Goal: Task Accomplishment & Management: Use online tool/utility

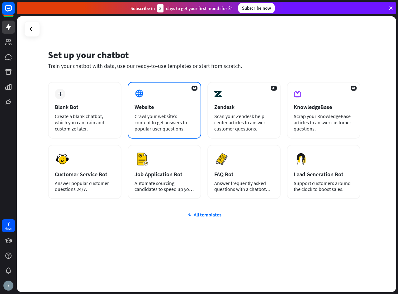
click at [158, 114] on div "Crawl your website’s content to get answers to popular user questions." at bounding box center [165, 122] width 60 height 19
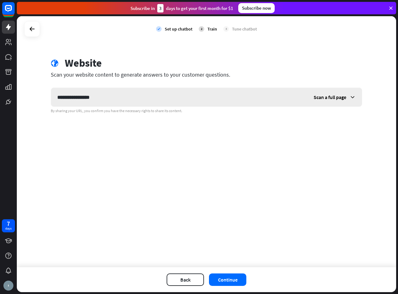
type input "**********"
click at [349, 98] on div "Scan a full page" at bounding box center [334, 97] width 55 height 19
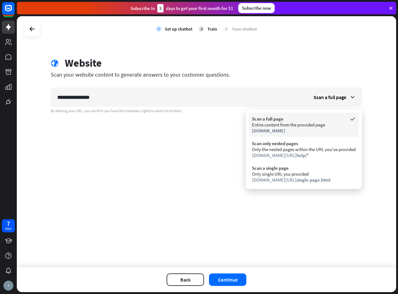
click at [312, 123] on div "Entire content from the provided page" at bounding box center [304, 125] width 104 height 6
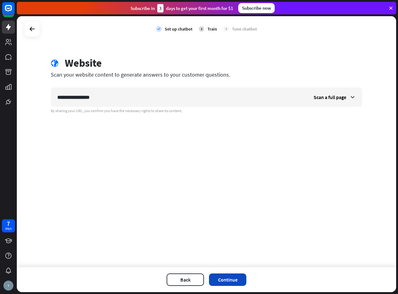
click at [234, 282] on button "Continue" at bounding box center [227, 279] width 37 height 12
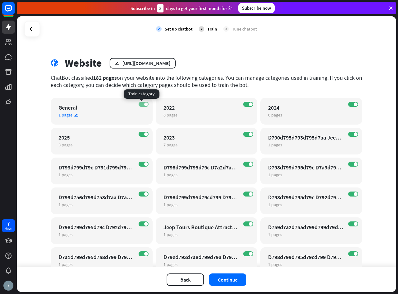
click at [139, 102] on label "ON" at bounding box center [144, 104] width 10 height 5
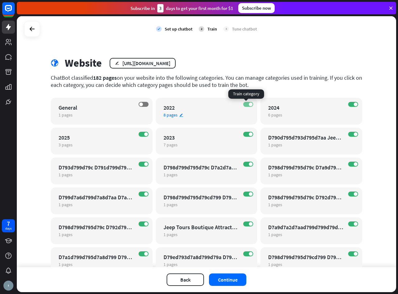
click at [243, 104] on label "ON" at bounding box center [248, 104] width 10 height 5
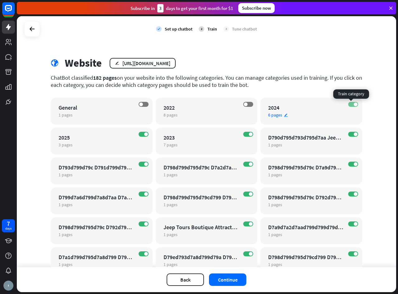
click at [348, 104] on label "ON" at bounding box center [353, 104] width 10 height 5
click at [349, 134] on label "ON" at bounding box center [353, 134] width 10 height 5
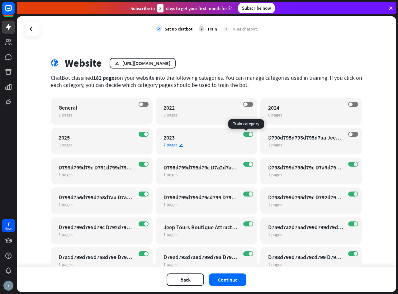
drag, startPoint x: 243, startPoint y: 135, endPoint x: 235, endPoint y: 134, distance: 8.1
click at [243, 134] on label "ON" at bounding box center [248, 134] width 10 height 5
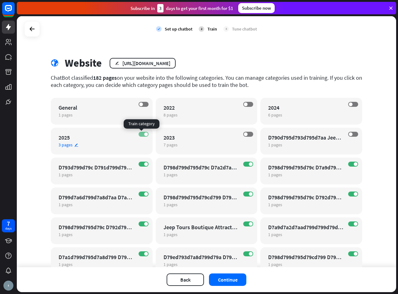
drag, startPoint x: 140, startPoint y: 133, endPoint x: 138, endPoint y: 140, distance: 7.0
click at [140, 135] on label "ON" at bounding box center [144, 134] width 10 height 5
click at [139, 164] on label "ON" at bounding box center [144, 164] width 10 height 5
click at [245, 162] on div "ON D798d799d795d79c D7a2d7a9d7a9d799d795d7aa D791d790d799d79cd7aa 1 pages edit" at bounding box center [207, 171] width 102 height 27
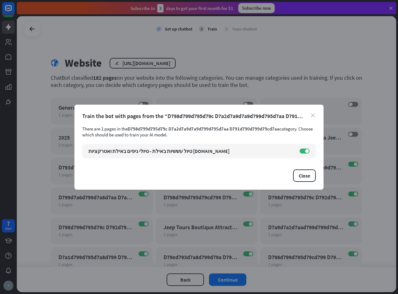
click at [312, 114] on icon "close" at bounding box center [313, 115] width 4 height 4
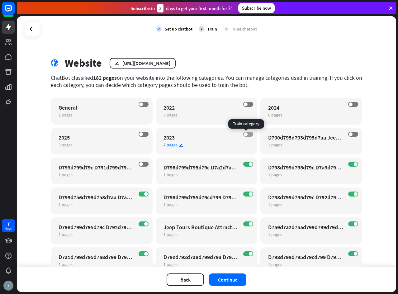
click at [248, 134] on label "OFF" at bounding box center [248, 134] width 10 height 5
click at [143, 134] on label "OFF" at bounding box center [144, 134] width 10 height 5
click at [187, 148] on div "ON 2023 7 pages edit" at bounding box center [207, 141] width 102 height 27
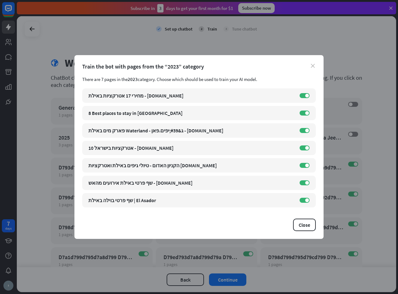
click at [312, 66] on icon "close" at bounding box center [313, 66] width 4 height 4
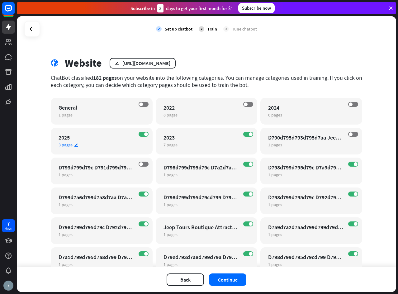
click at [126, 146] on div "3 pages edit" at bounding box center [96, 145] width 75 height 6
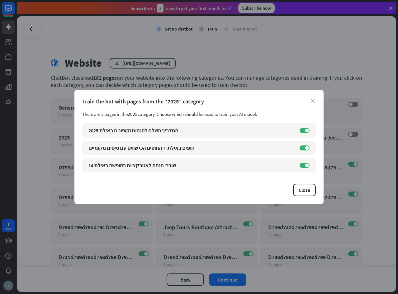
click at [259, 191] on div "Close" at bounding box center [199, 190] width 234 height 12
click at [311, 190] on button "Close" at bounding box center [304, 190] width 23 height 12
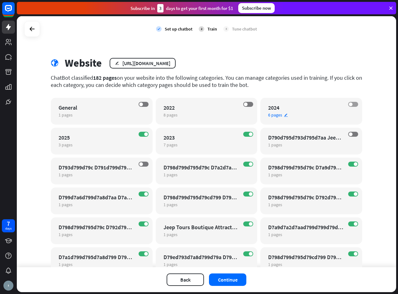
click at [353, 103] on label "OFF" at bounding box center [353, 104] width 10 height 5
click at [316, 116] on div "6 pages edit" at bounding box center [305, 115] width 75 height 6
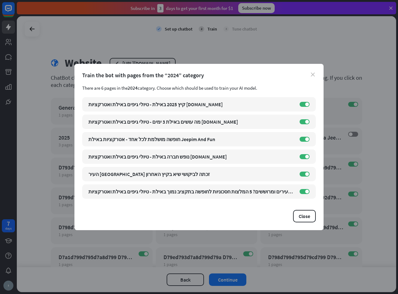
click at [313, 74] on icon "close" at bounding box center [313, 75] width 4 height 4
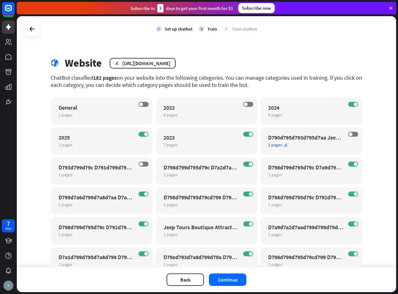
click at [325, 144] on div "1 pages edit" at bounding box center [305, 145] width 75 height 6
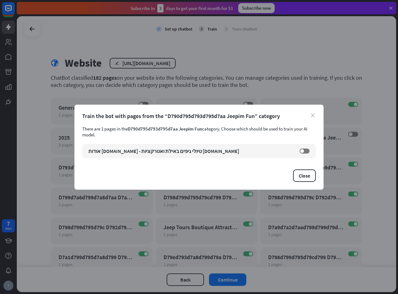
click at [313, 115] on icon "close" at bounding box center [313, 115] width 4 height 4
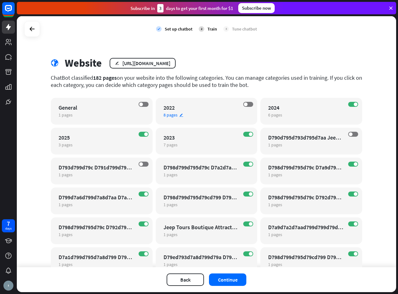
click at [216, 114] on div "8 pages edit" at bounding box center [201, 115] width 75 height 6
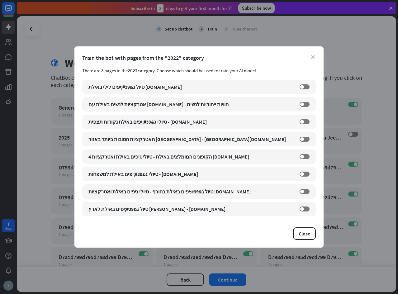
click at [313, 56] on icon "close" at bounding box center [313, 57] width 4 height 4
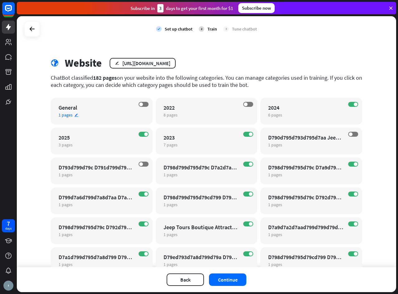
click at [126, 113] on div "1 pages edit" at bounding box center [96, 115] width 75 height 6
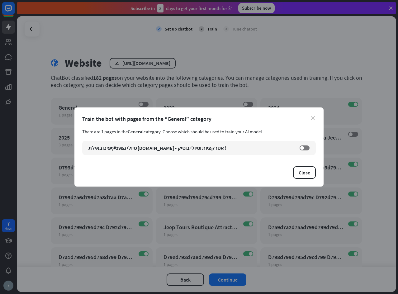
click at [312, 117] on icon "close" at bounding box center [313, 118] width 4 height 4
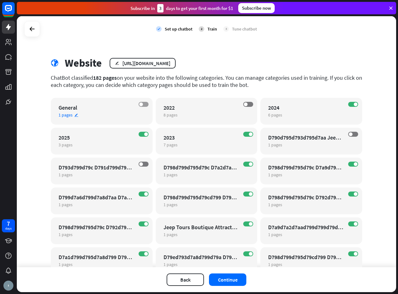
click at [145, 104] on label "OFF" at bounding box center [144, 104] width 10 height 5
click at [124, 177] on div "1 pages edit" at bounding box center [96, 175] width 75 height 6
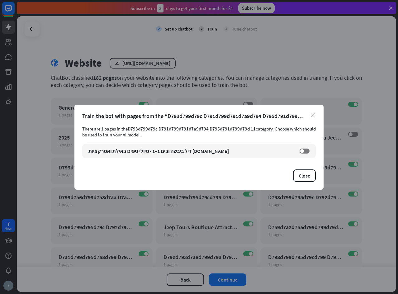
click at [314, 115] on icon "close" at bounding box center [313, 115] width 4 height 4
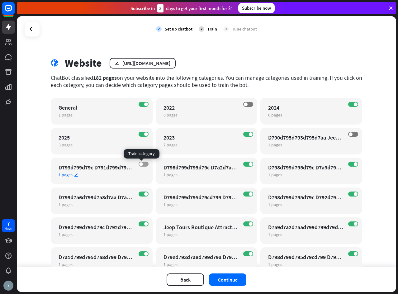
click at [145, 164] on label "OFF" at bounding box center [144, 164] width 10 height 5
click at [353, 133] on label "OFF" at bounding box center [353, 134] width 10 height 5
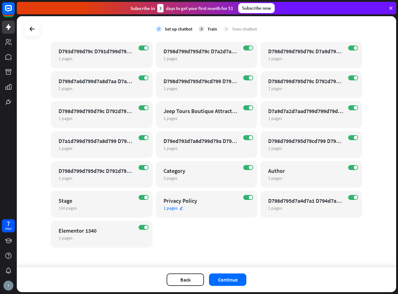
scroll to position [117, 0]
click at [227, 281] on button "Continue" at bounding box center [227, 279] width 37 height 12
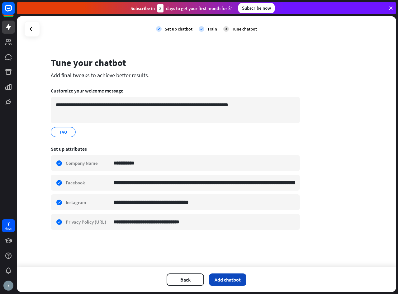
click at [225, 278] on button "Add chatbot" at bounding box center [227, 279] width 37 height 12
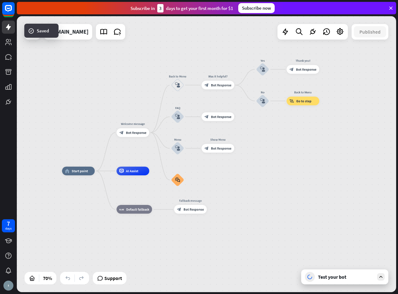
drag, startPoint x: 332, startPoint y: 166, endPoint x: 231, endPoint y: 181, distance: 102.3
click at [231, 181] on div "home_2 Start point Welcome message block_bot_response Bot Response Back to Menu…" at bounding box center [195, 267] width 266 height 193
click at [329, 277] on div "Test your bot" at bounding box center [346, 277] width 56 height 6
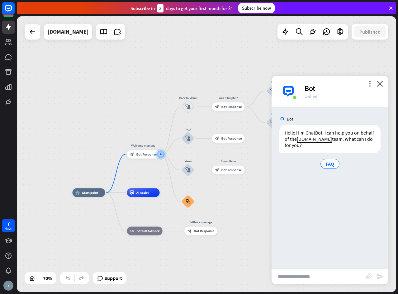
click at [317, 278] on input "text" at bounding box center [319, 277] width 94 height 16
type input "*"
type input "**********"
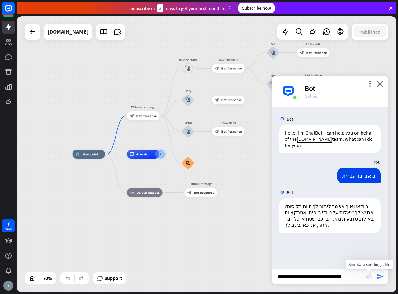
type input "**********"
click at [382, 274] on icon "send" at bounding box center [380, 276] width 7 height 7
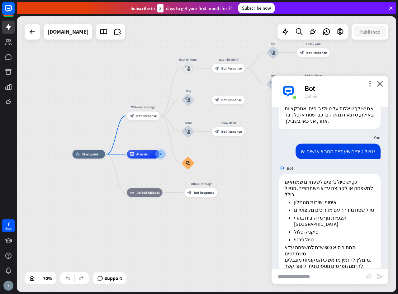
scroll to position [131, 0]
